Goal: Task Accomplishment & Management: Manage account settings

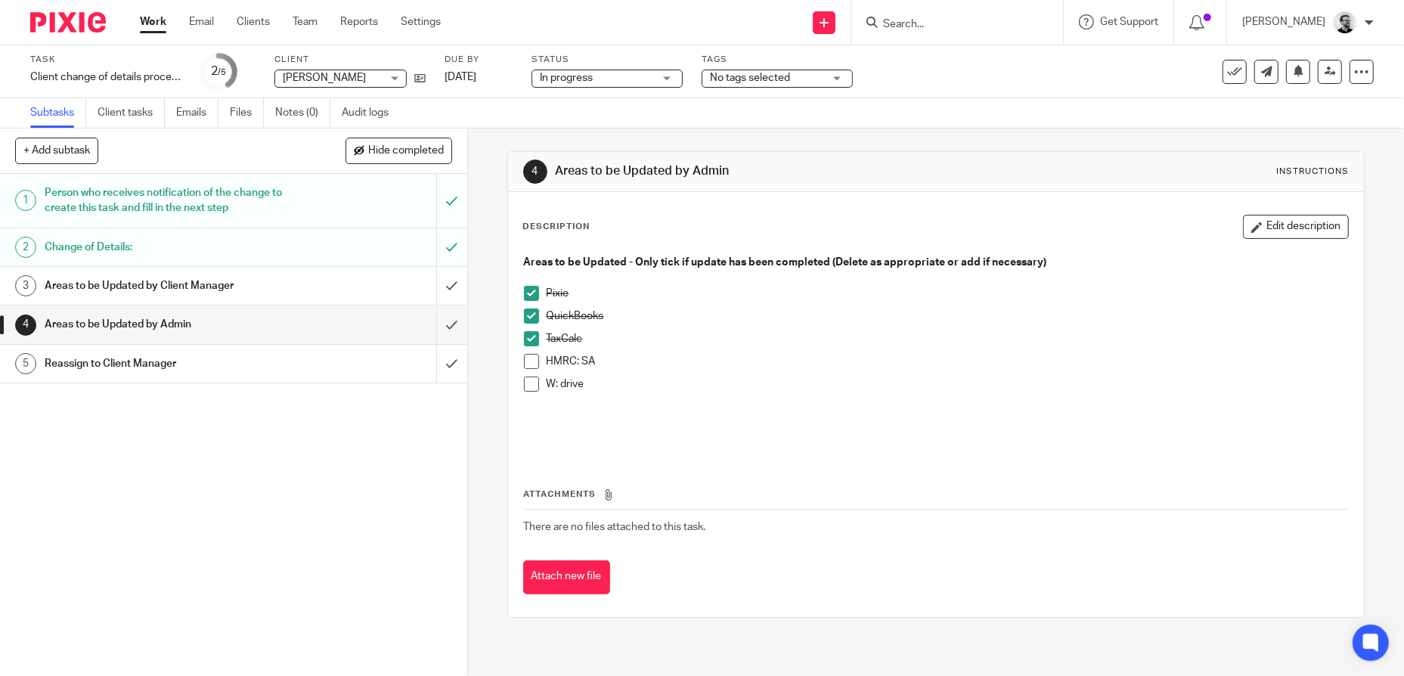
click at [524, 362] on span at bounding box center [531, 361] width 15 height 15
click at [791, 354] on p "HMRC: SA" at bounding box center [947, 361] width 802 height 15
click at [524, 389] on span at bounding box center [531, 383] width 15 height 15
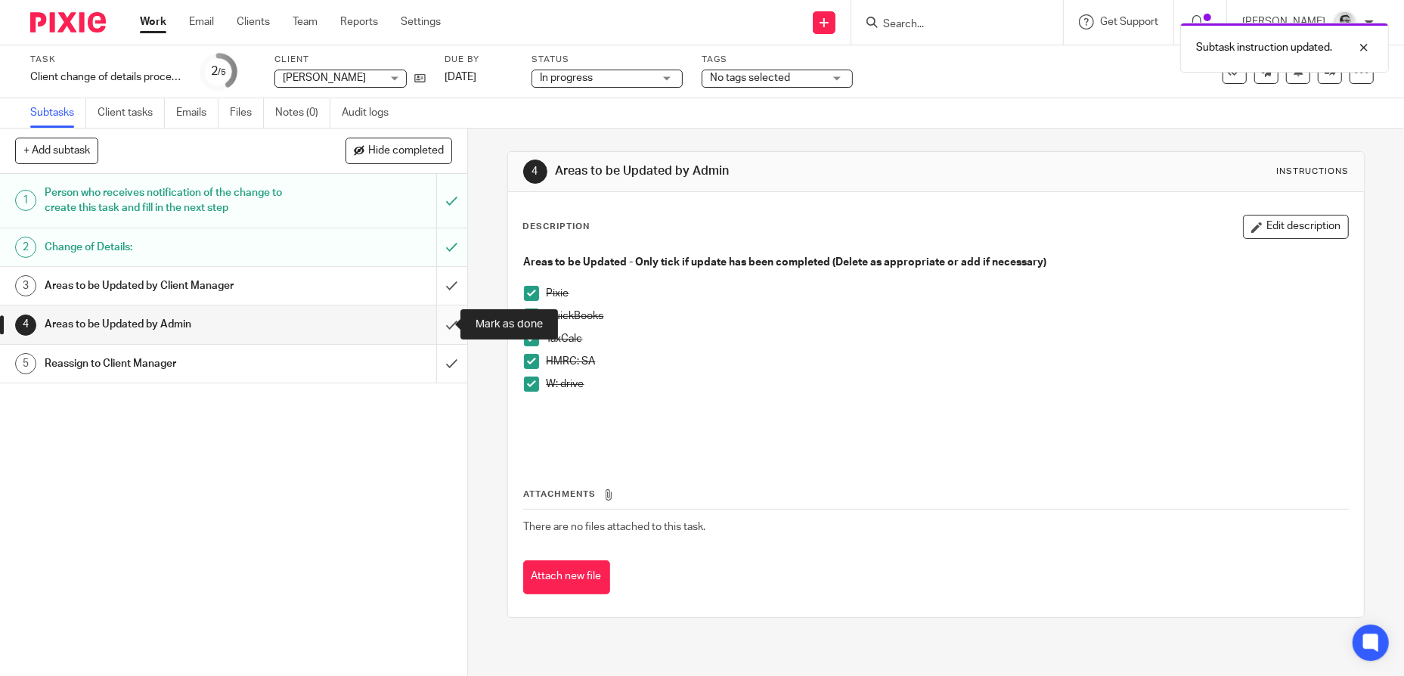
click at [435, 323] on input "submit" at bounding box center [233, 324] width 467 height 38
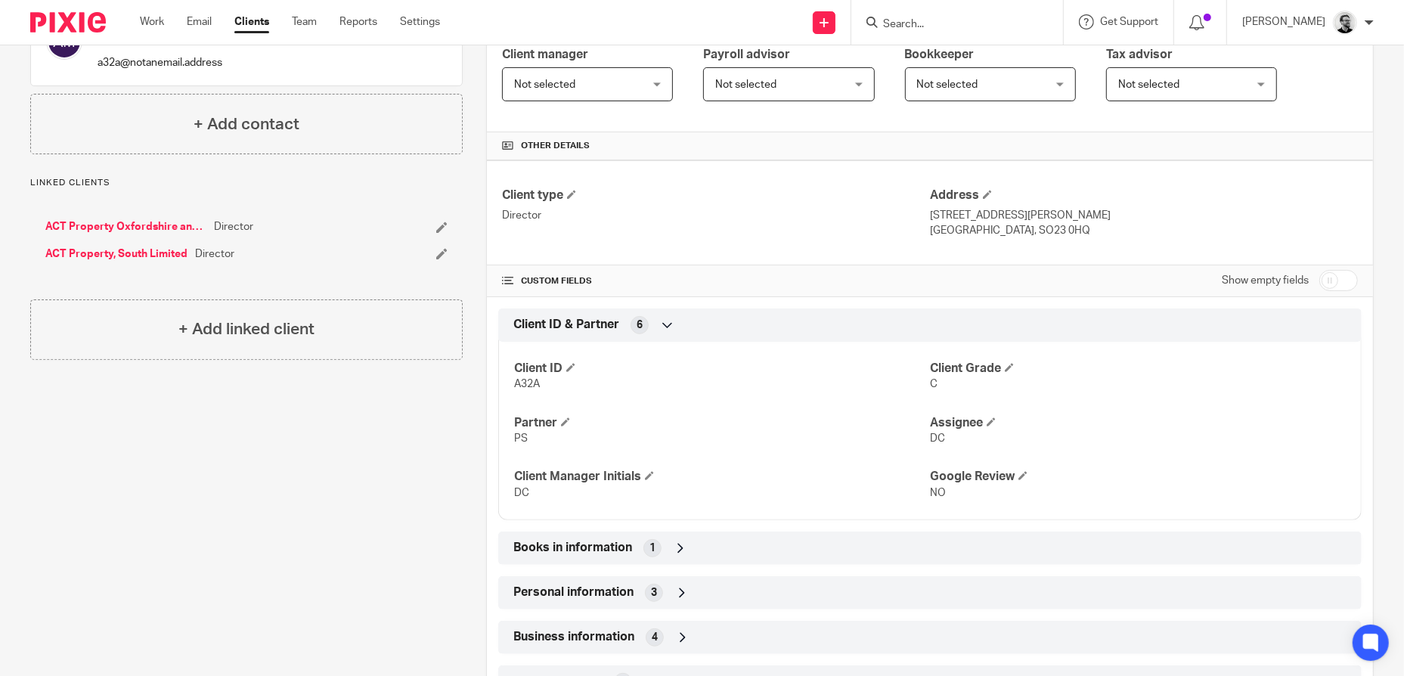
scroll to position [378, 0]
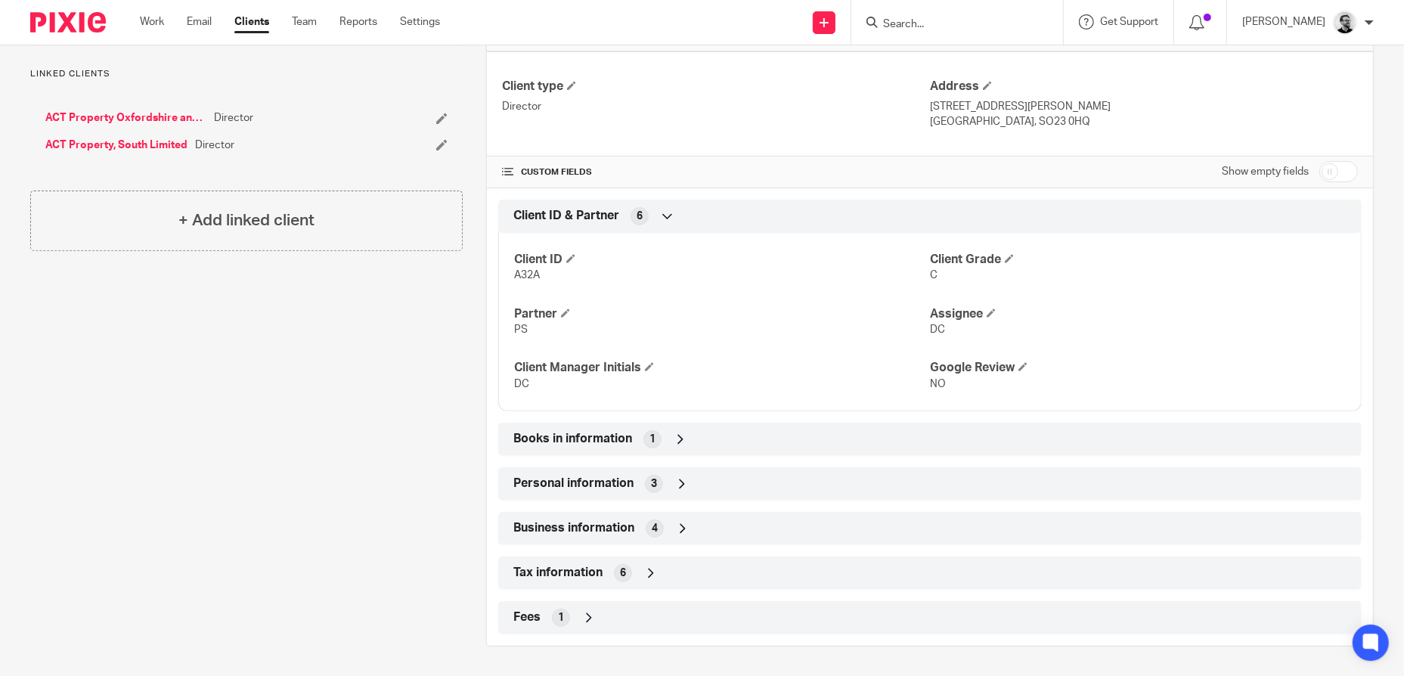
click at [655, 580] on div "Tax information 6" at bounding box center [929, 573] width 841 height 26
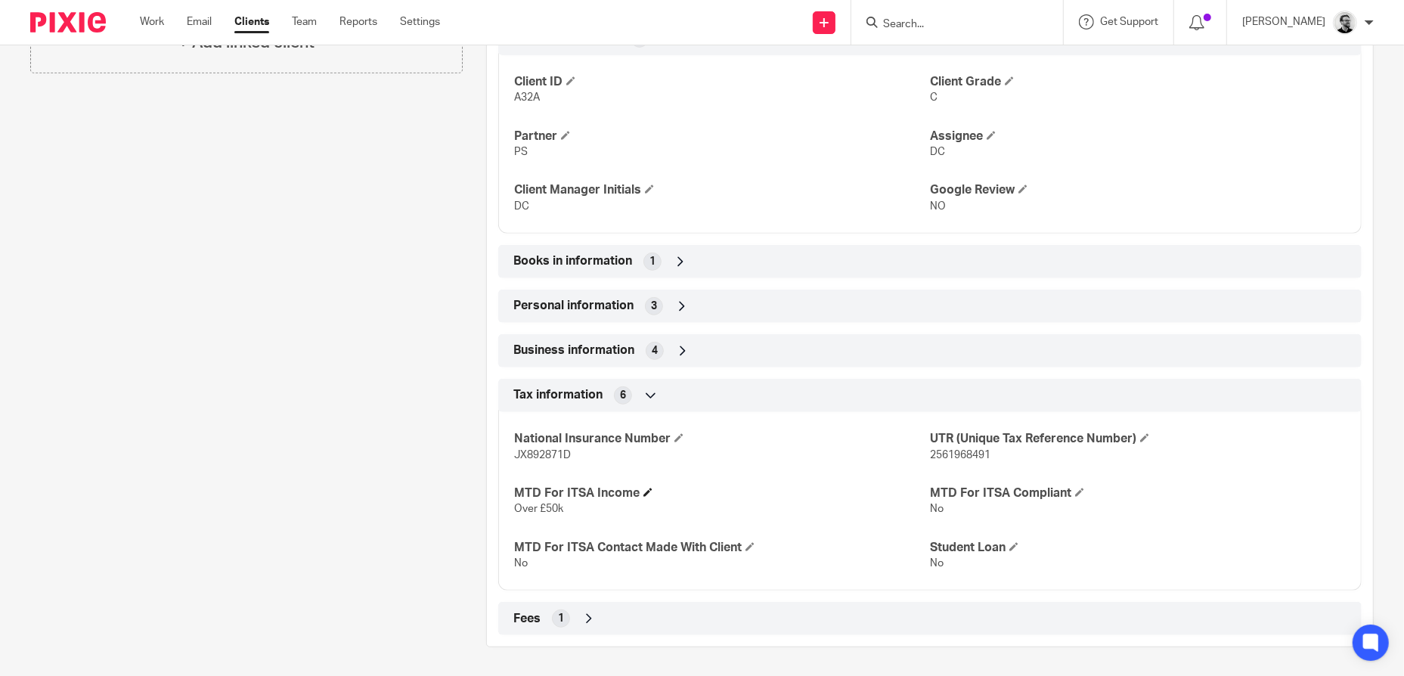
scroll to position [556, 0]
click at [946, 450] on span "2561968491" at bounding box center [960, 454] width 60 height 11
copy span "2561968491"
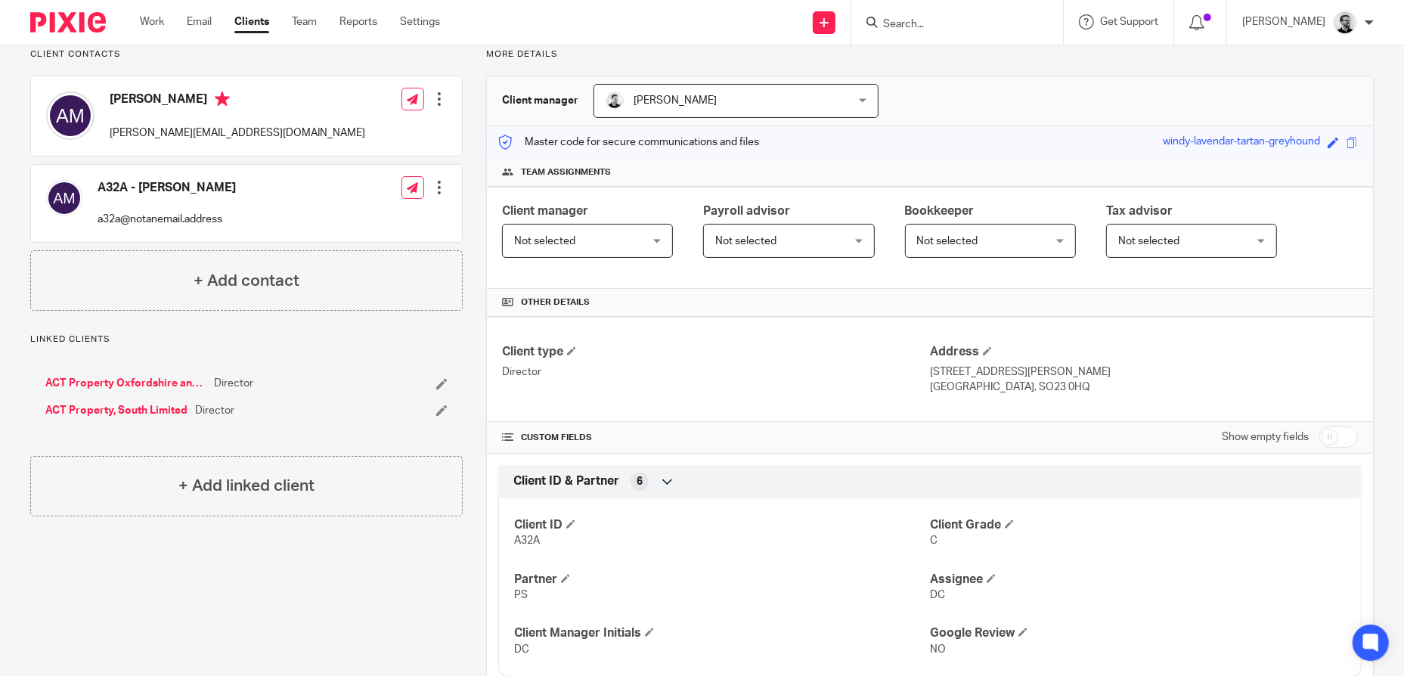
scroll to position [0, 0]
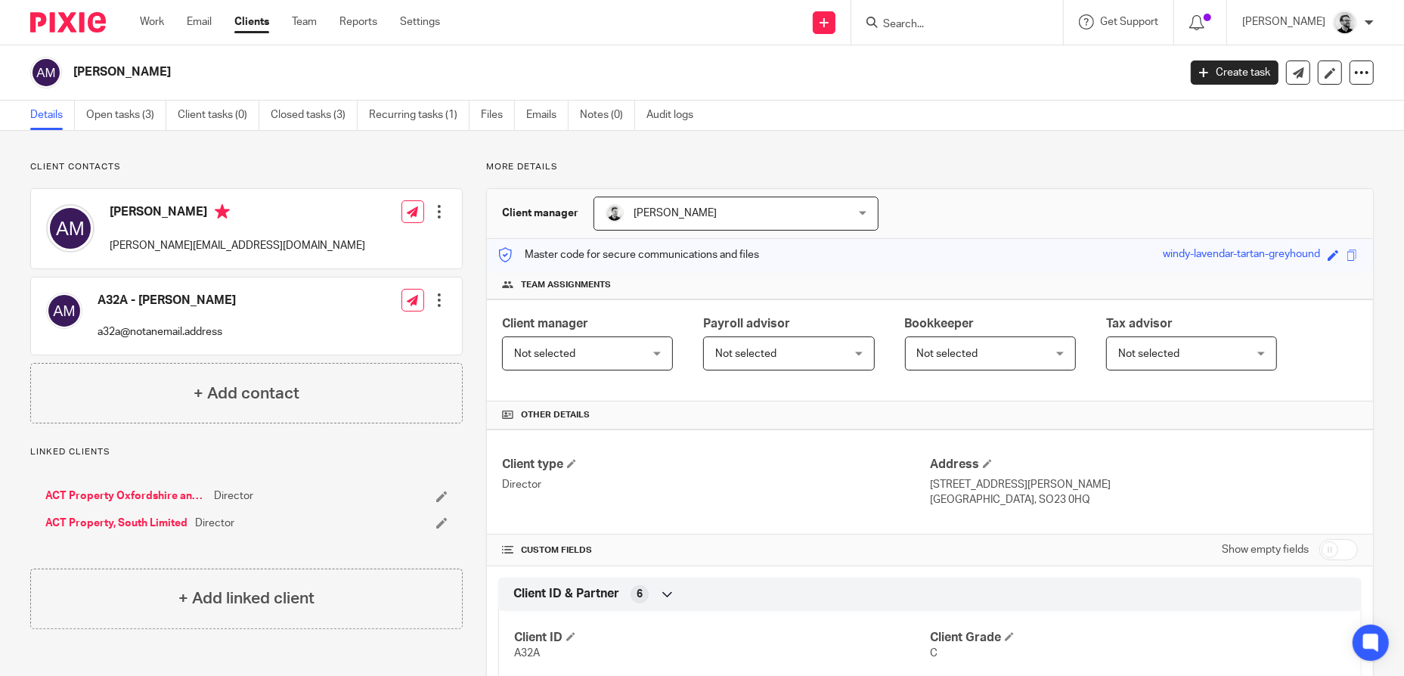
drag, startPoint x: 962, startPoint y: 480, endPoint x: 1009, endPoint y: 481, distance: 46.9
click at [963, 480] on p "21 St Johns Road" at bounding box center [1144, 484] width 428 height 15
drag, startPoint x: 1015, startPoint y: 484, endPoint x: 925, endPoint y: 485, distance: 90.0
click at [930, 485] on p "21 St Johns Road" at bounding box center [1144, 484] width 428 height 15
copy p "21 St Johns Road"
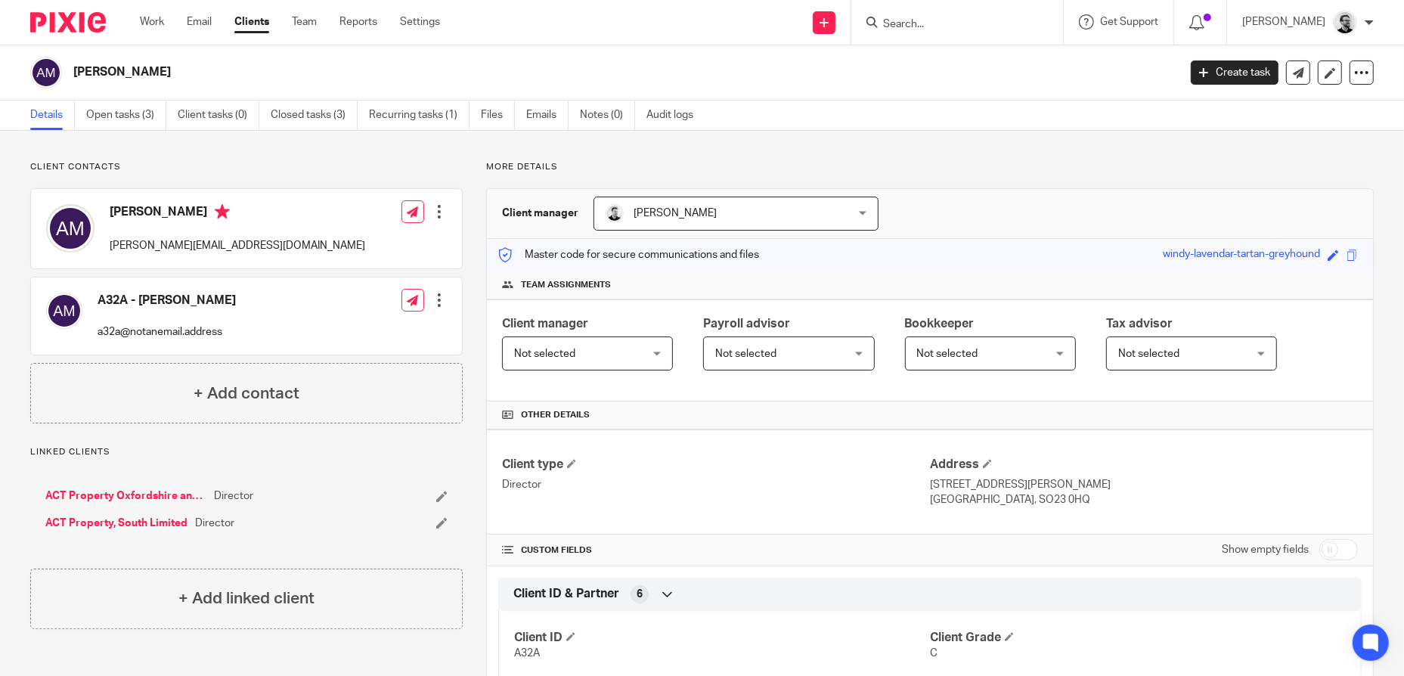
drag, startPoint x: 1074, startPoint y: 508, endPoint x: 1055, endPoint y: 504, distance: 19.3
click at [1073, 507] on div "Client type Director Address 21 St Johns Road Winchester, SO23 0HQ" at bounding box center [930, 481] width 886 height 105
drag, startPoint x: 1048, startPoint y: 500, endPoint x: 980, endPoint y: 500, distance: 68.0
click at [980, 500] on p "Winchester, SO23 0HQ" at bounding box center [1144, 499] width 428 height 15
copy p "SO23 0HQ"
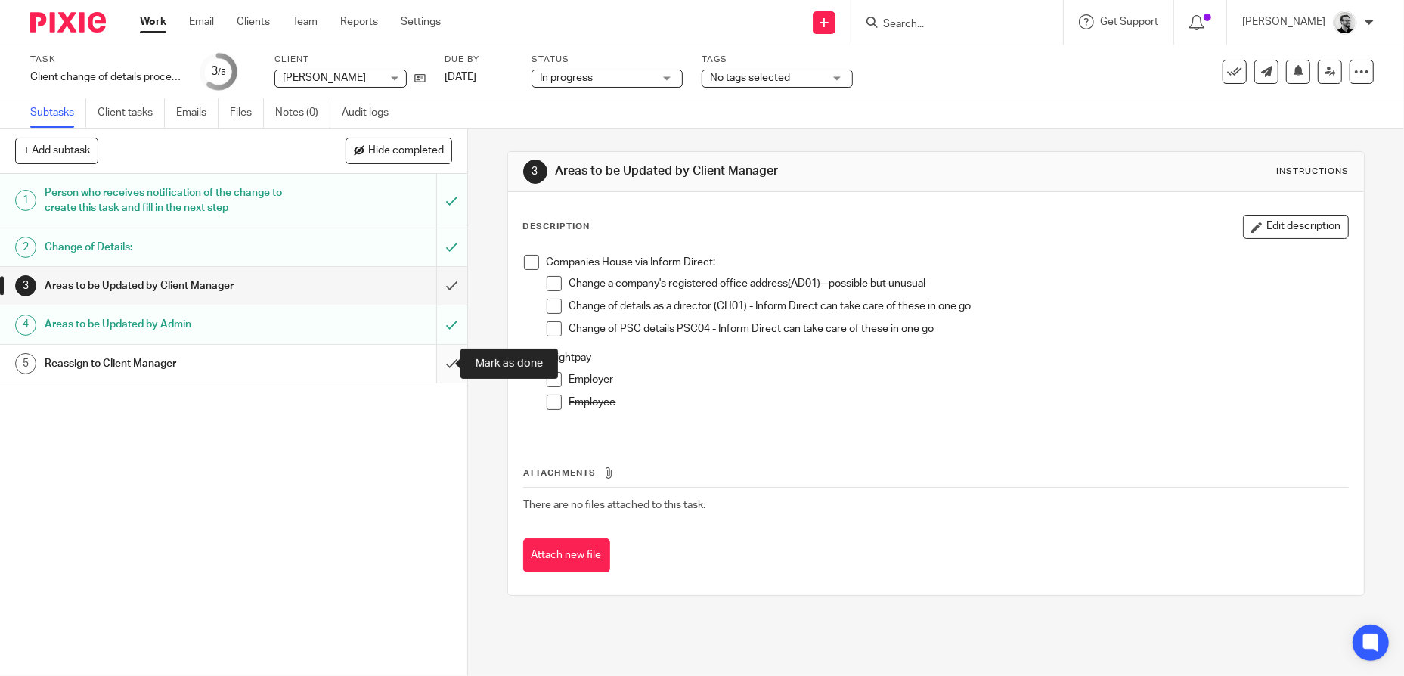
click at [445, 367] on input "submit" at bounding box center [233, 364] width 467 height 38
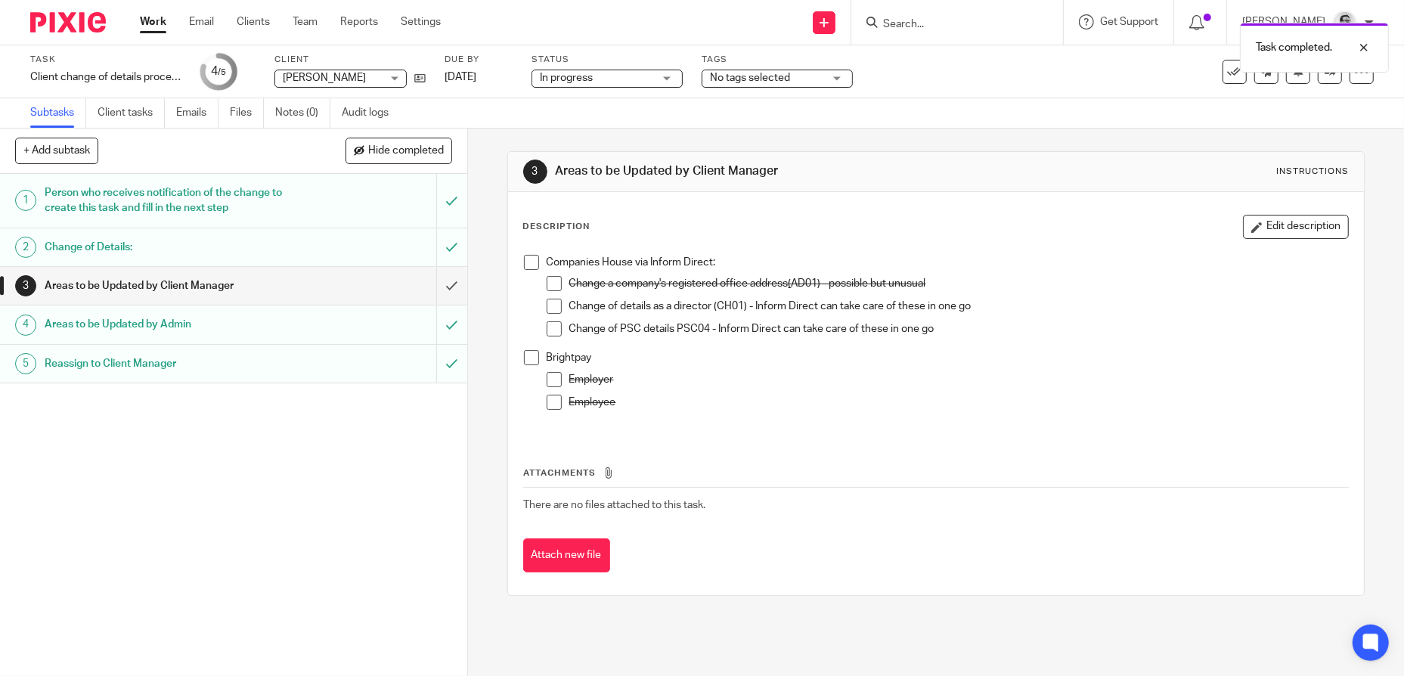
click at [213, 381] on link "5 Reassign to Client Manager" at bounding box center [218, 364] width 436 height 38
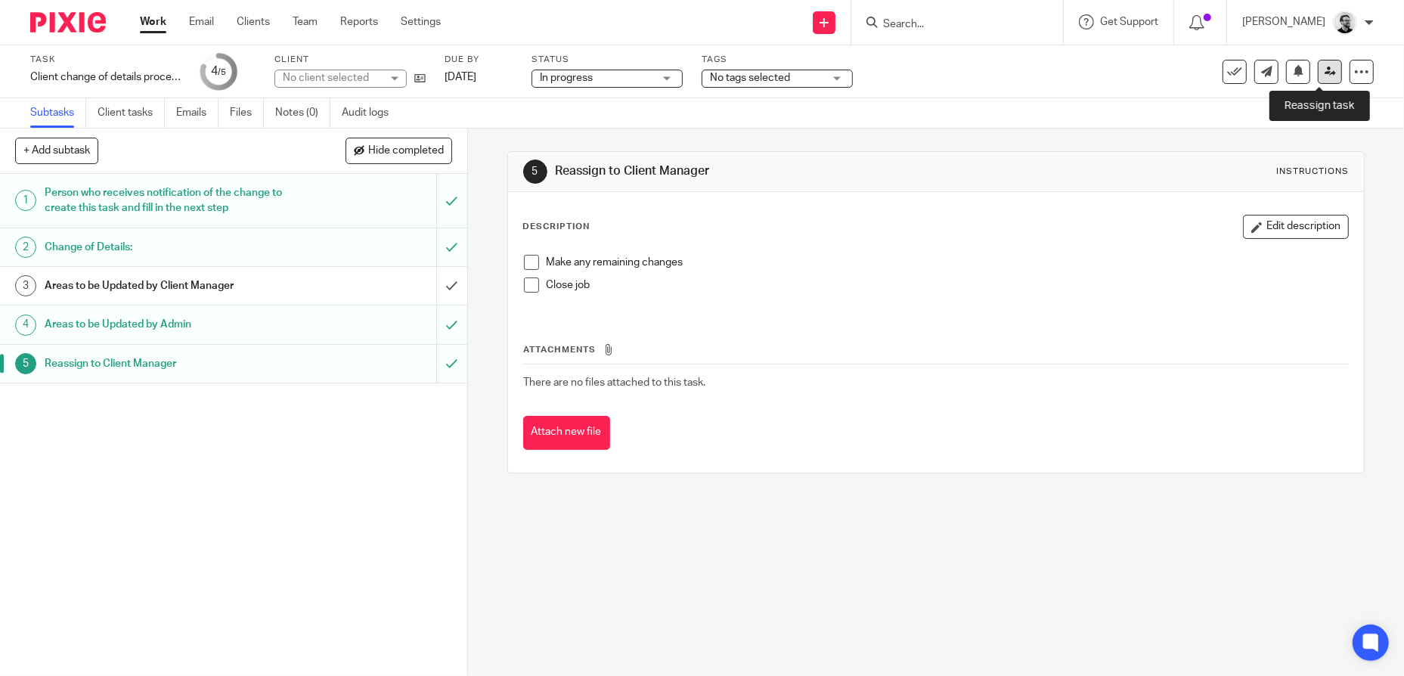
click at [1324, 72] on icon at bounding box center [1329, 71] width 11 height 11
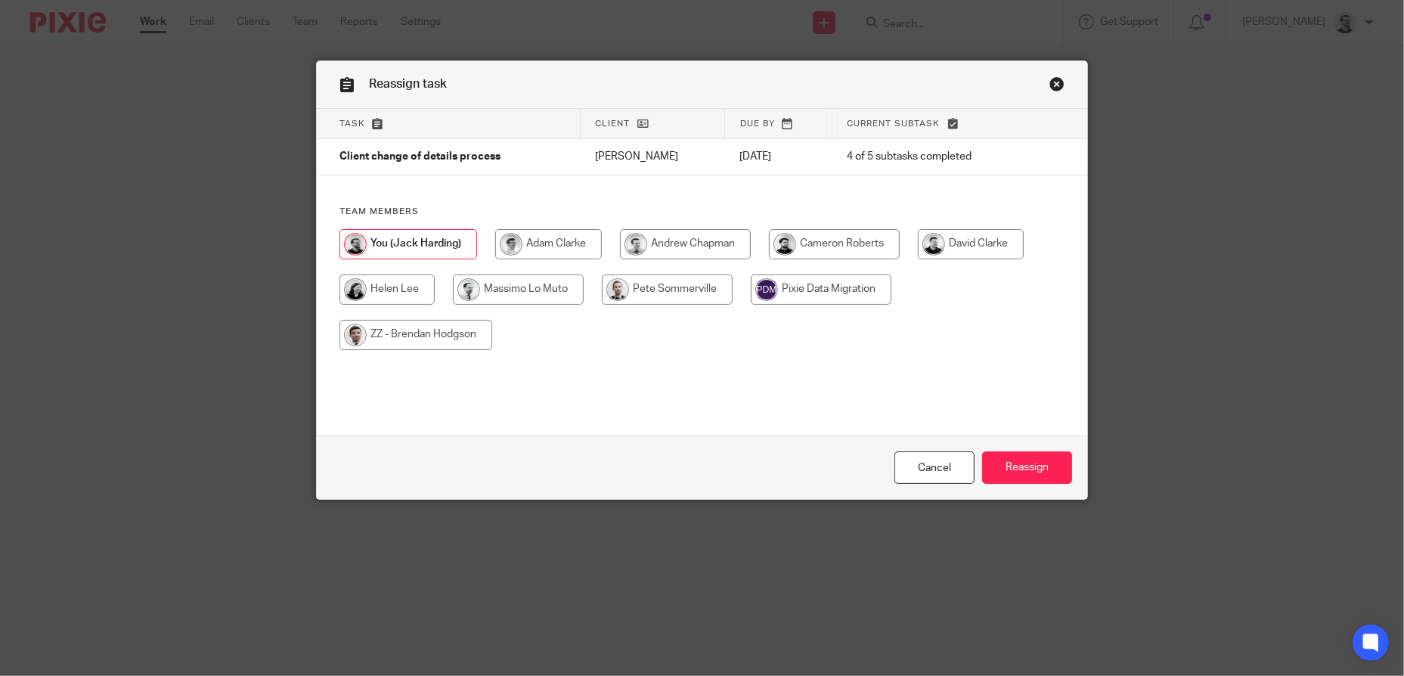
click at [963, 244] on input "radio" at bounding box center [971, 244] width 106 height 30
radio input "true"
click at [1020, 465] on input "Reassign" at bounding box center [1027, 467] width 90 height 33
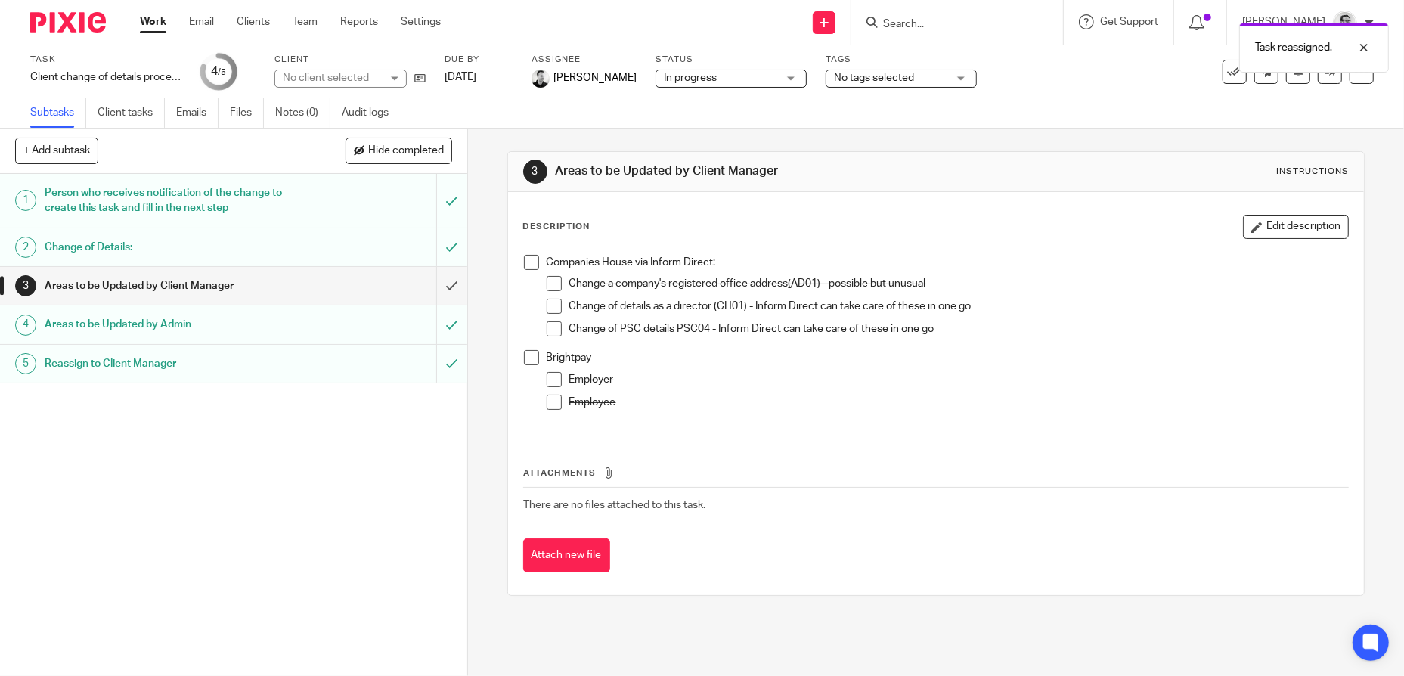
click at [152, 24] on link "Work" at bounding box center [153, 21] width 26 height 15
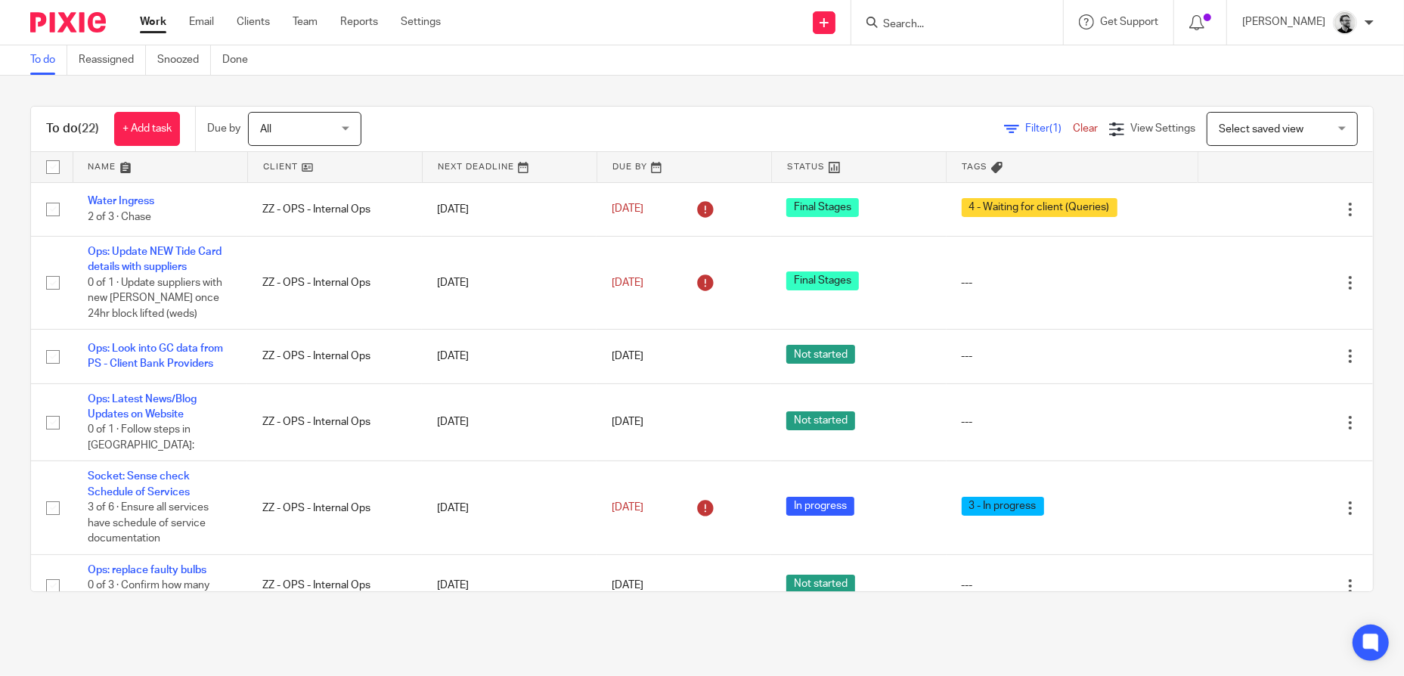
click at [936, 26] on input "Search" at bounding box center [949, 25] width 136 height 14
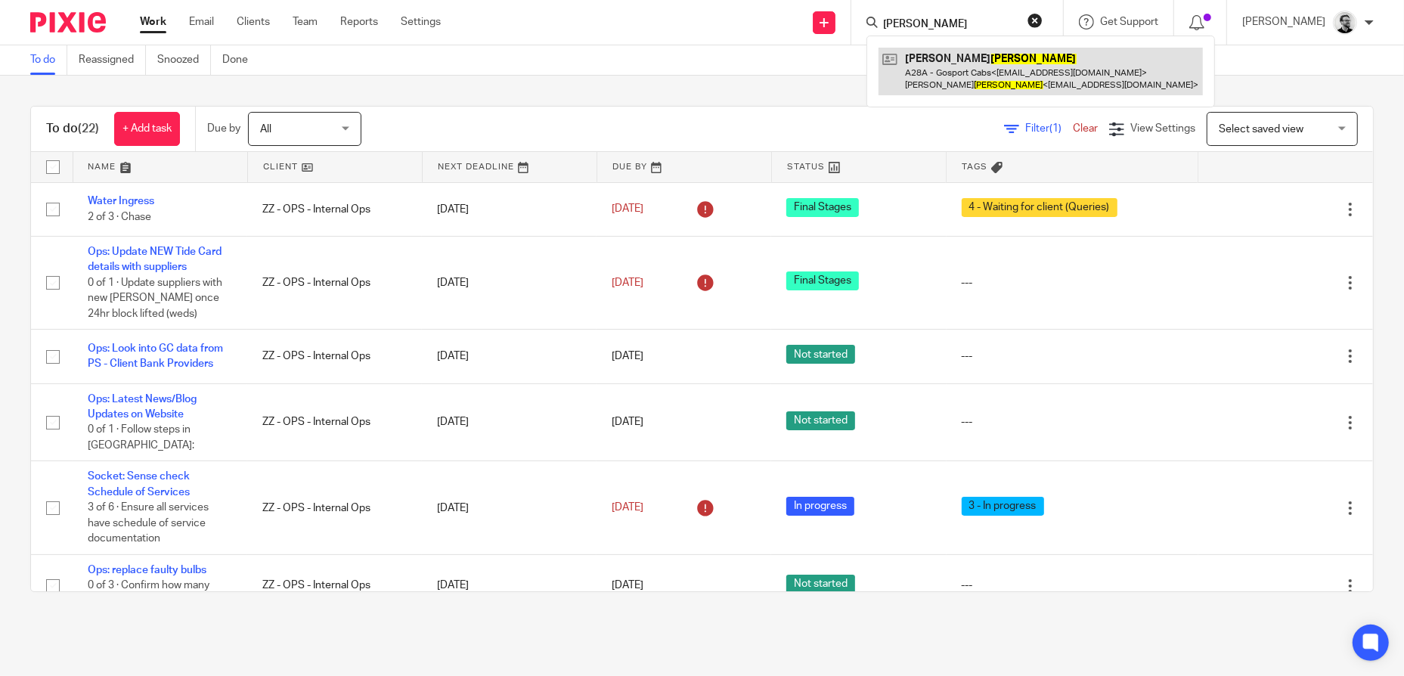
type input "[PERSON_NAME]"
click at [1050, 91] on link at bounding box center [1040, 71] width 324 height 47
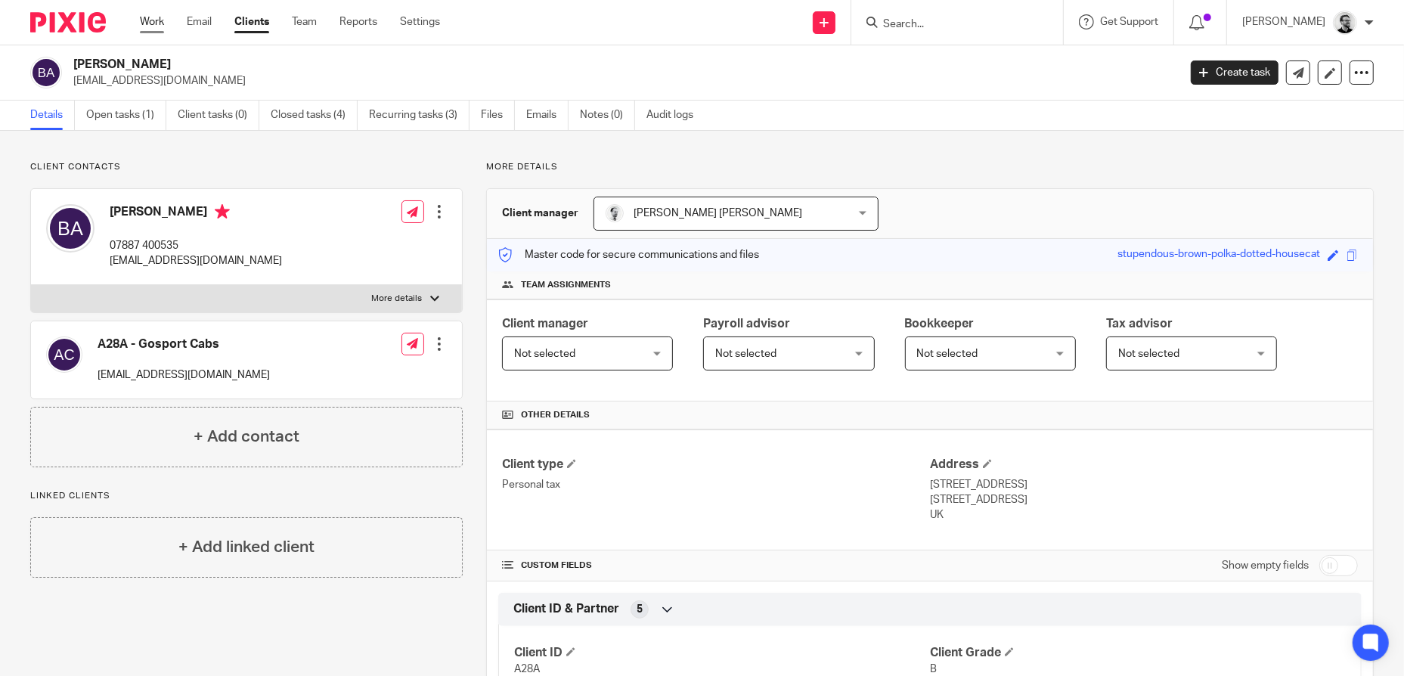
click at [141, 17] on link "Work" at bounding box center [152, 21] width 24 height 15
